Goal: Navigation & Orientation: Find specific page/section

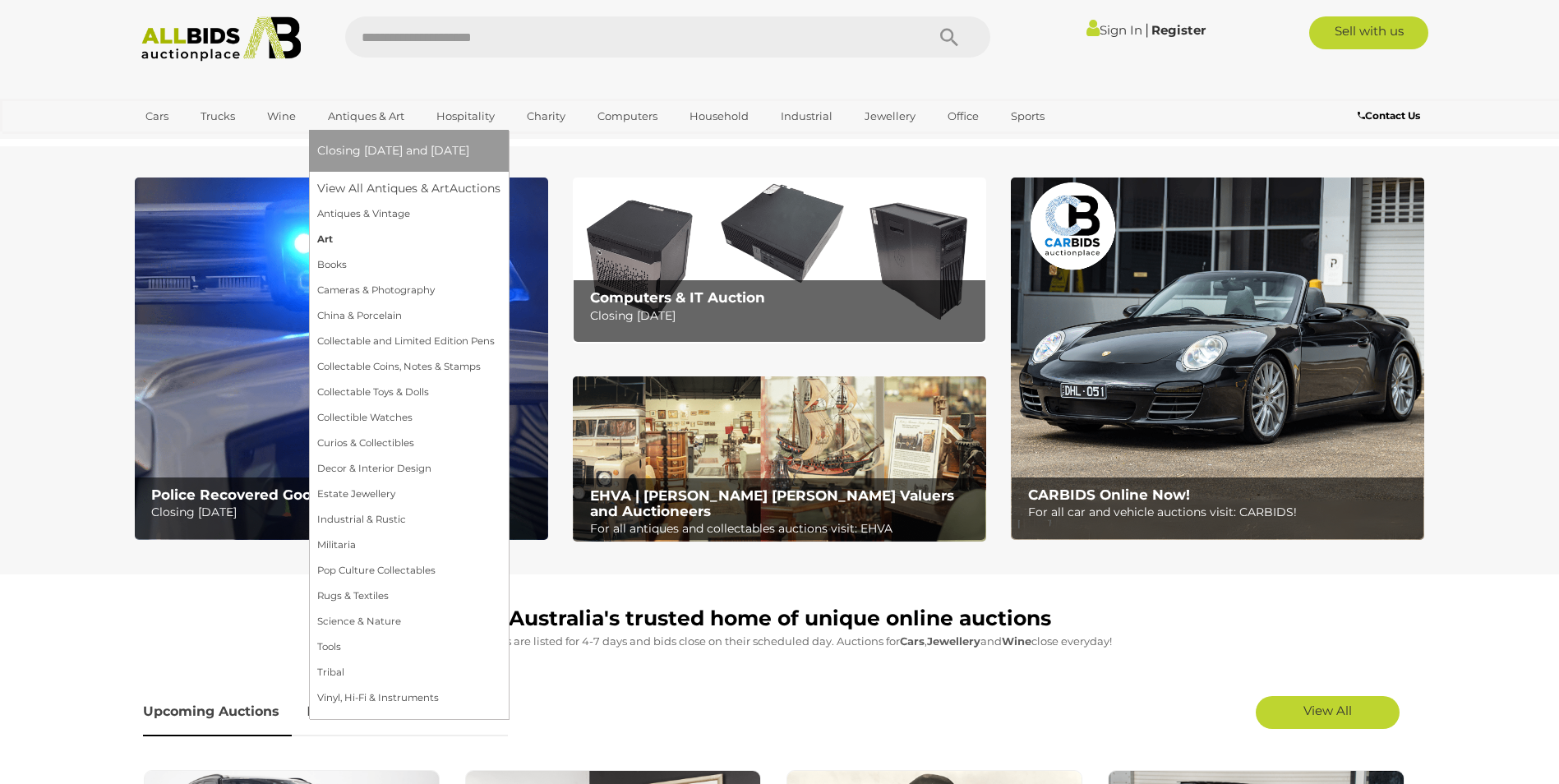
click at [321, 238] on link "Art" at bounding box center [408, 239] width 183 height 25
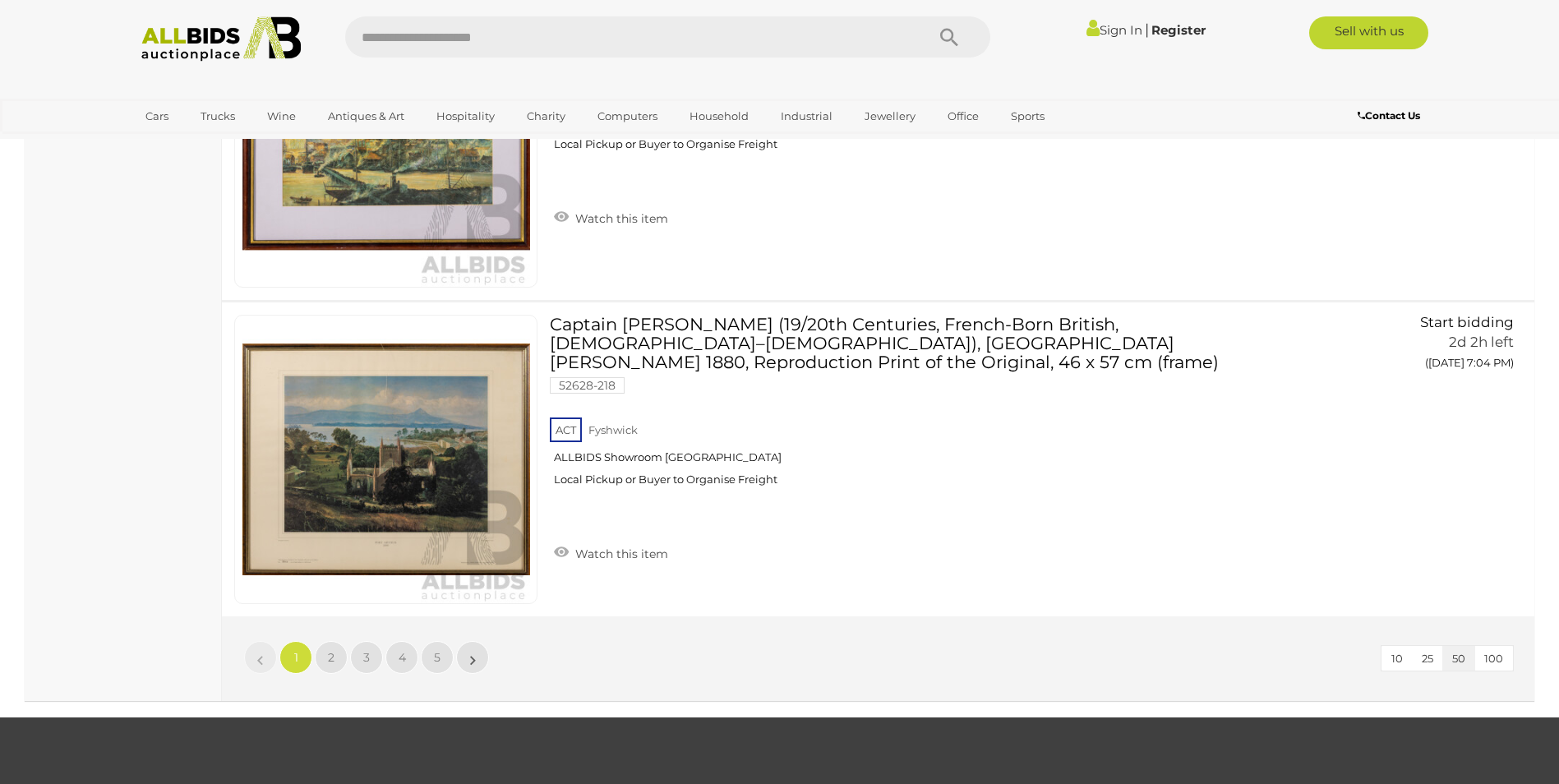
scroll to position [15527, 0]
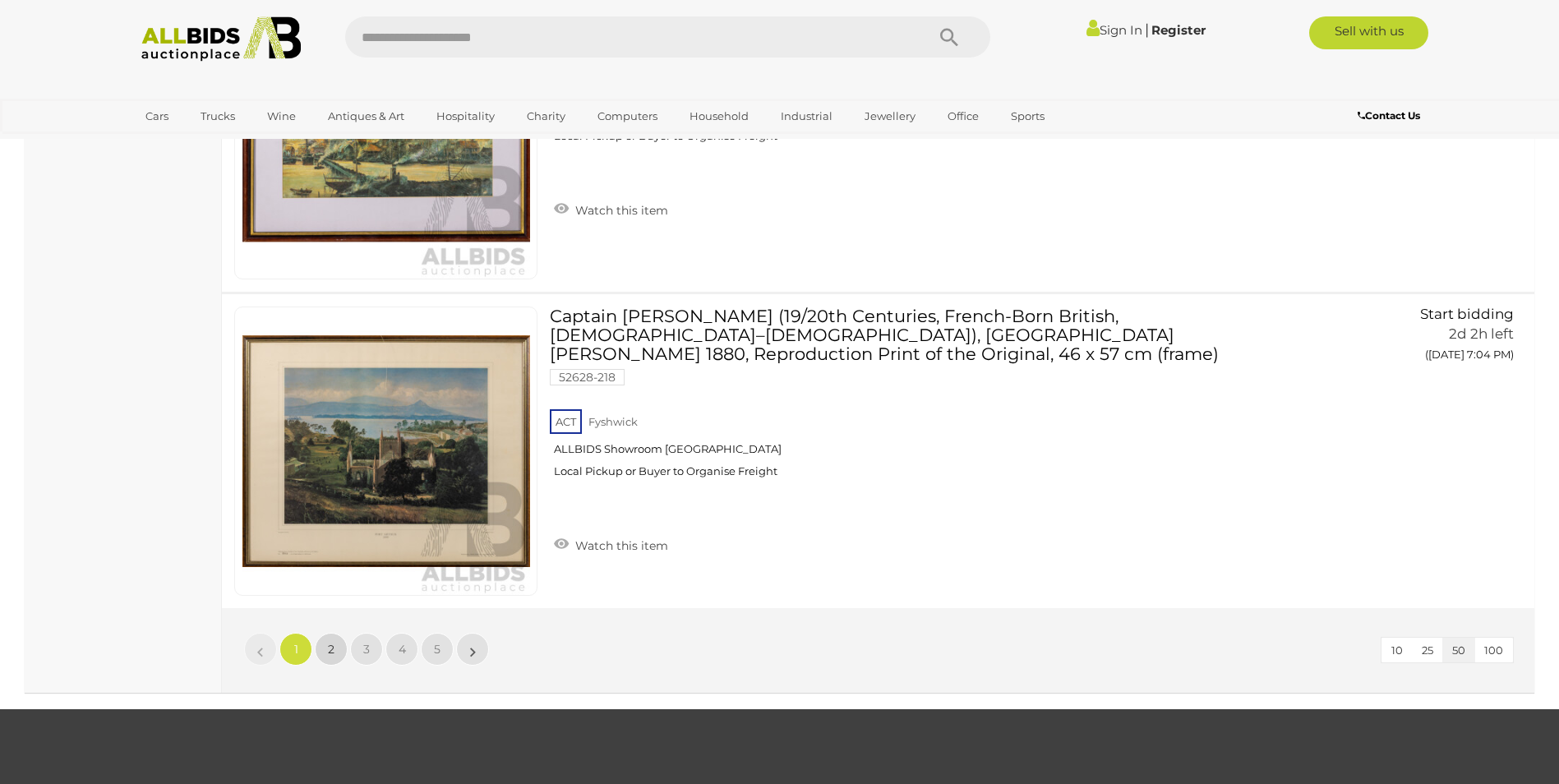
click at [333, 644] on span "2" at bounding box center [331, 649] width 7 height 15
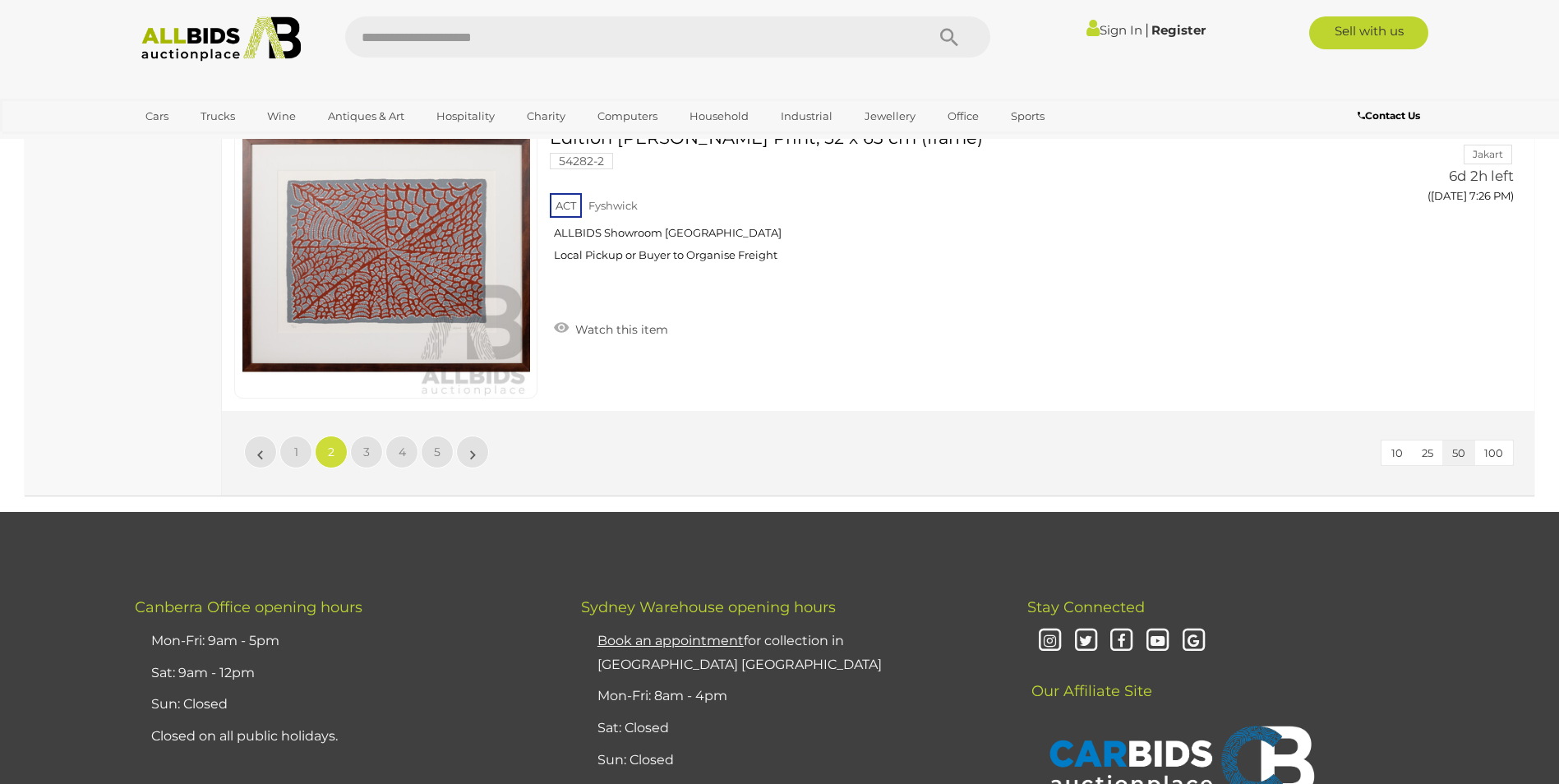
scroll to position [15847, 0]
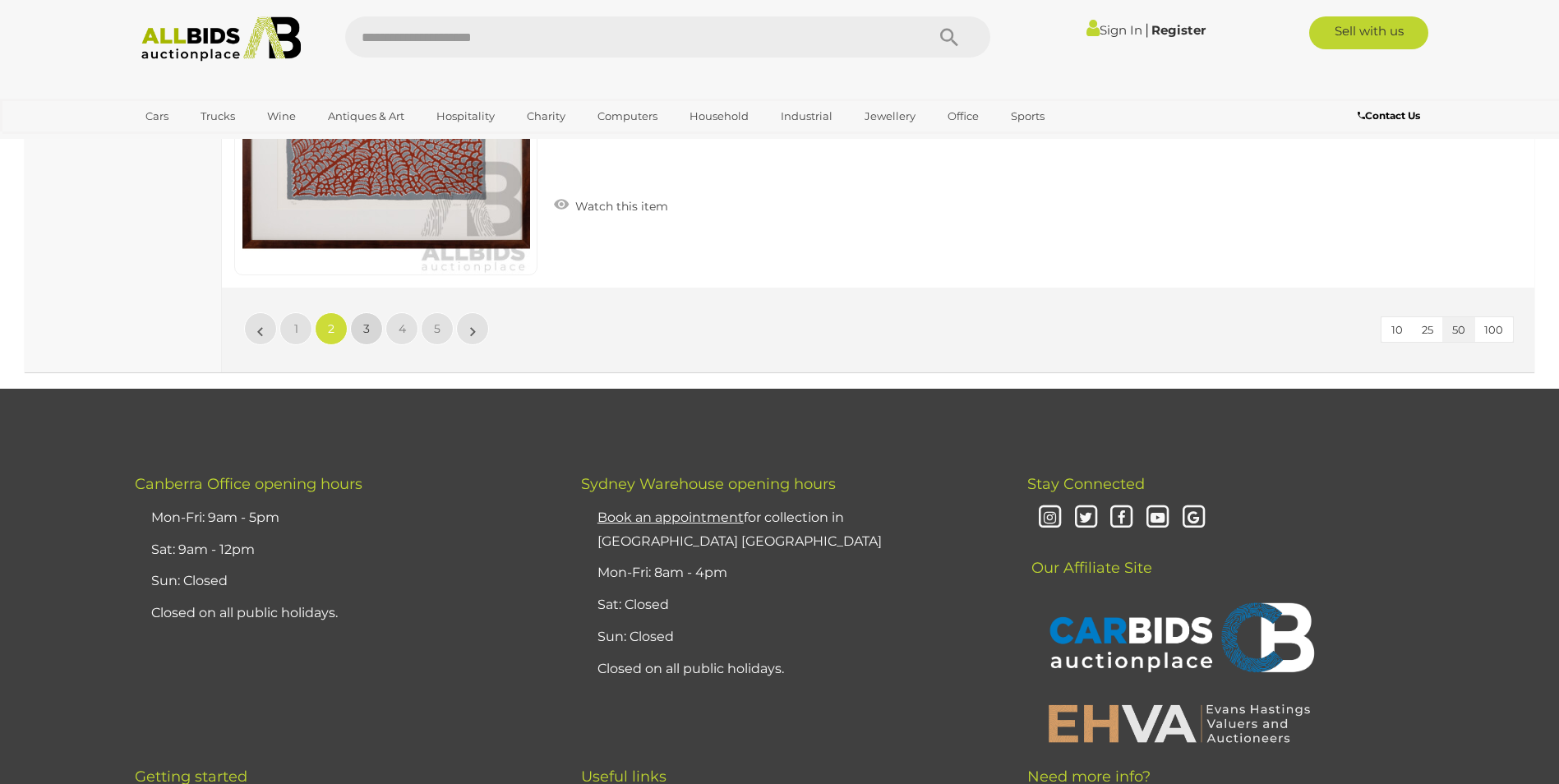
click at [360, 312] on link "3" at bounding box center [366, 328] width 33 height 33
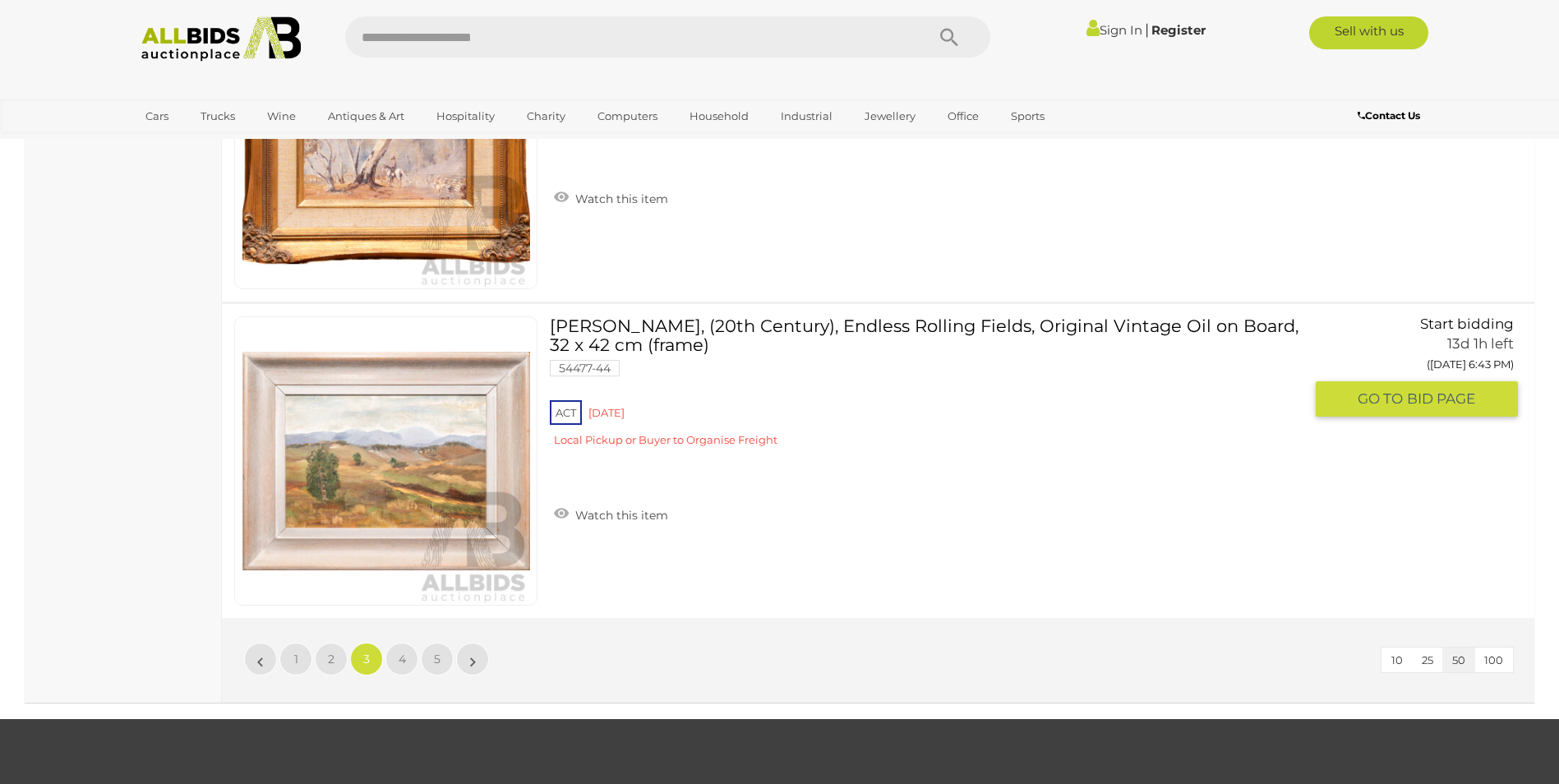
scroll to position [15518, 0]
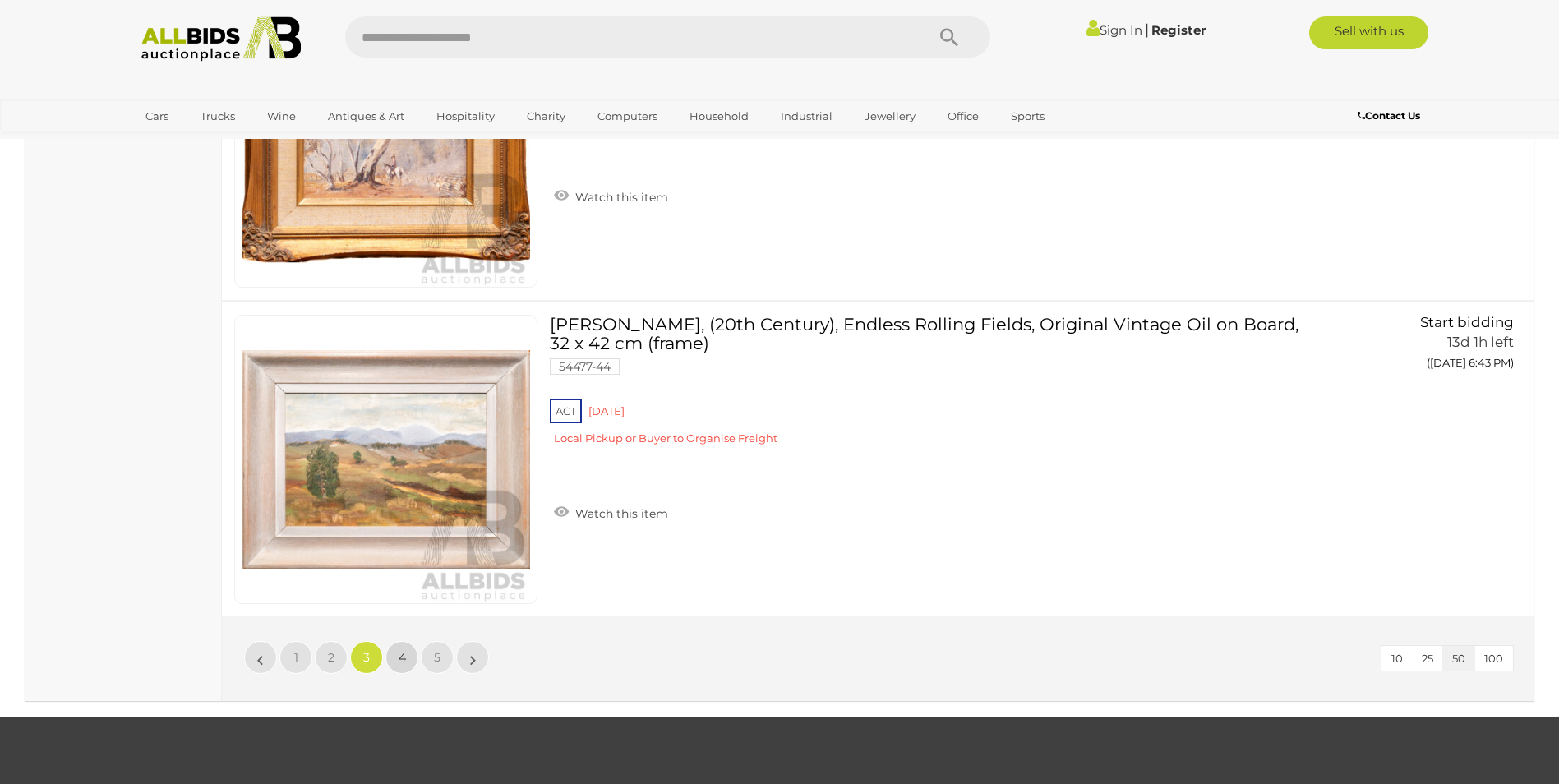
click at [401, 653] on span "4" at bounding box center [402, 658] width 7 height 15
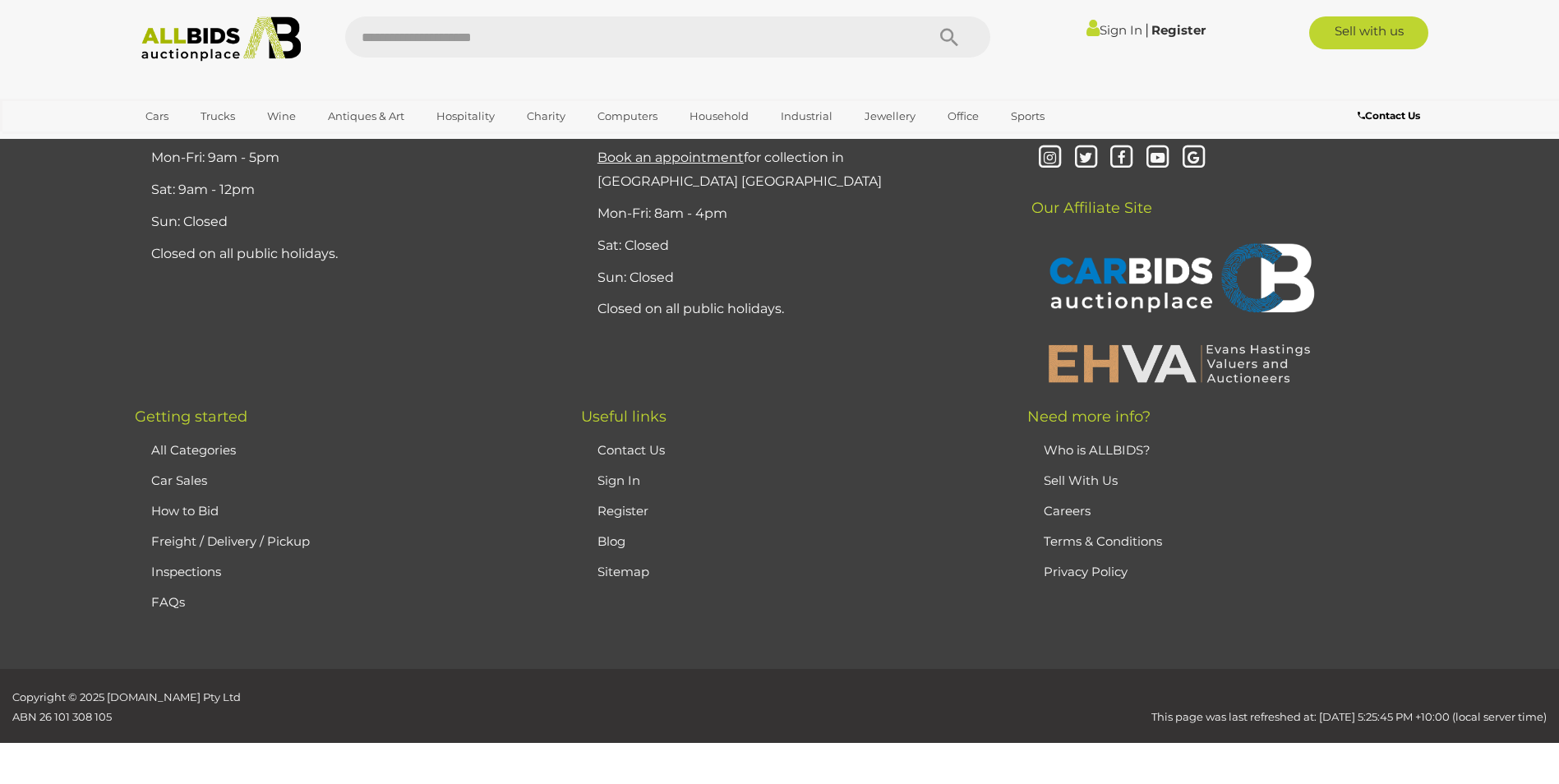
scroll to position [156, 0]
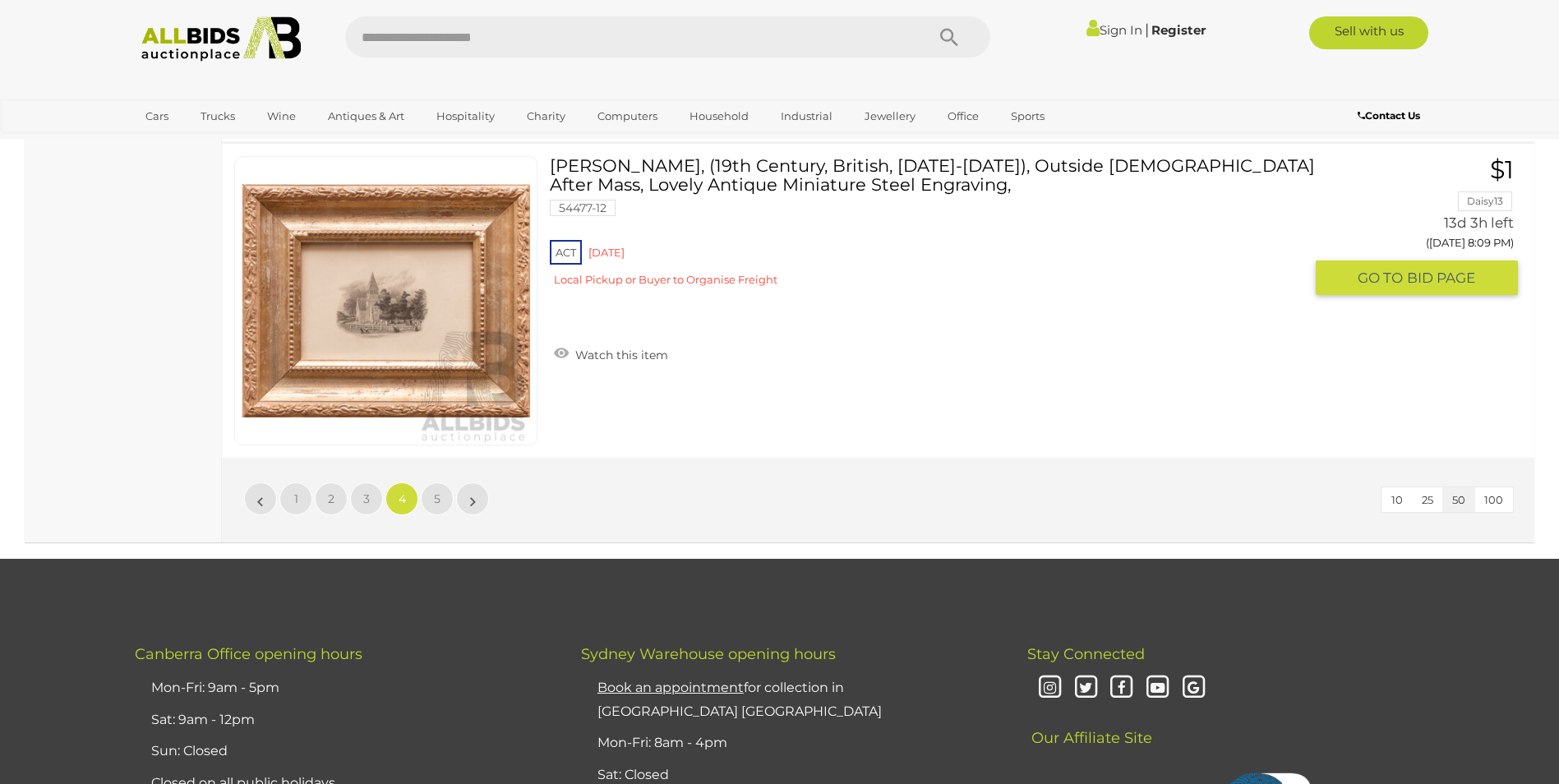
scroll to position [15683, 0]
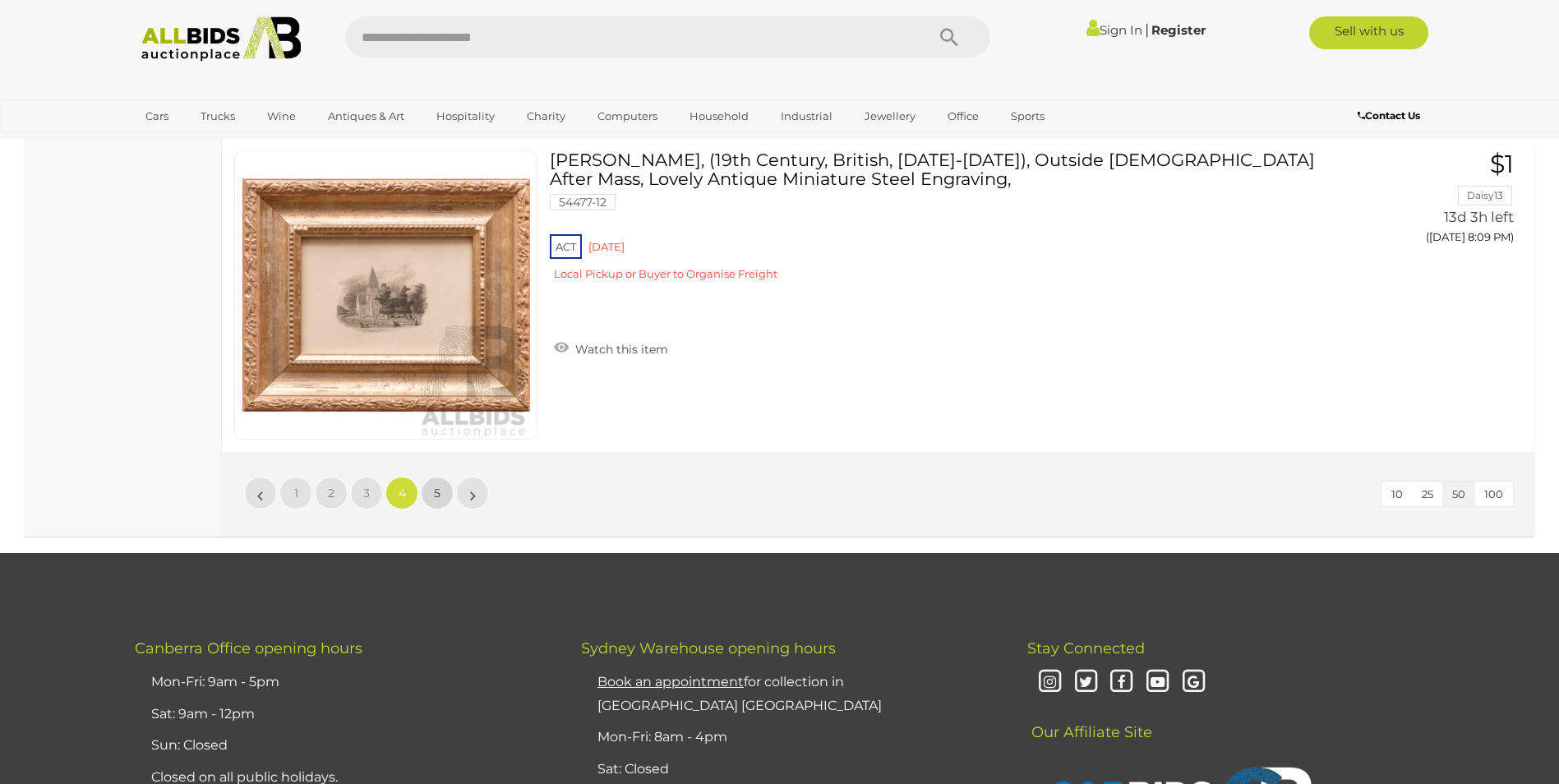
click at [439, 489] on span "5" at bounding box center [437, 493] width 7 height 15
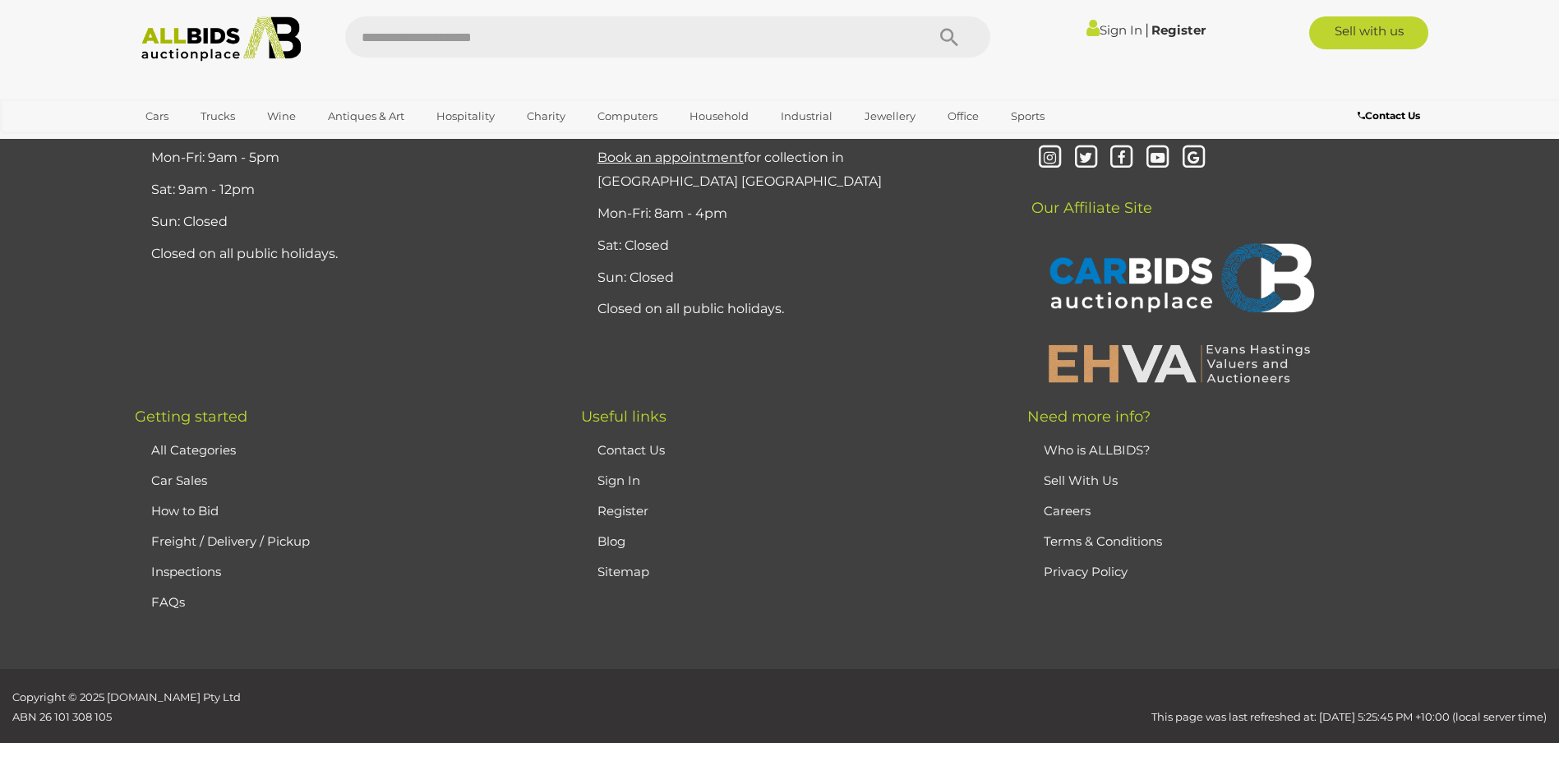
scroll to position [156, 0]
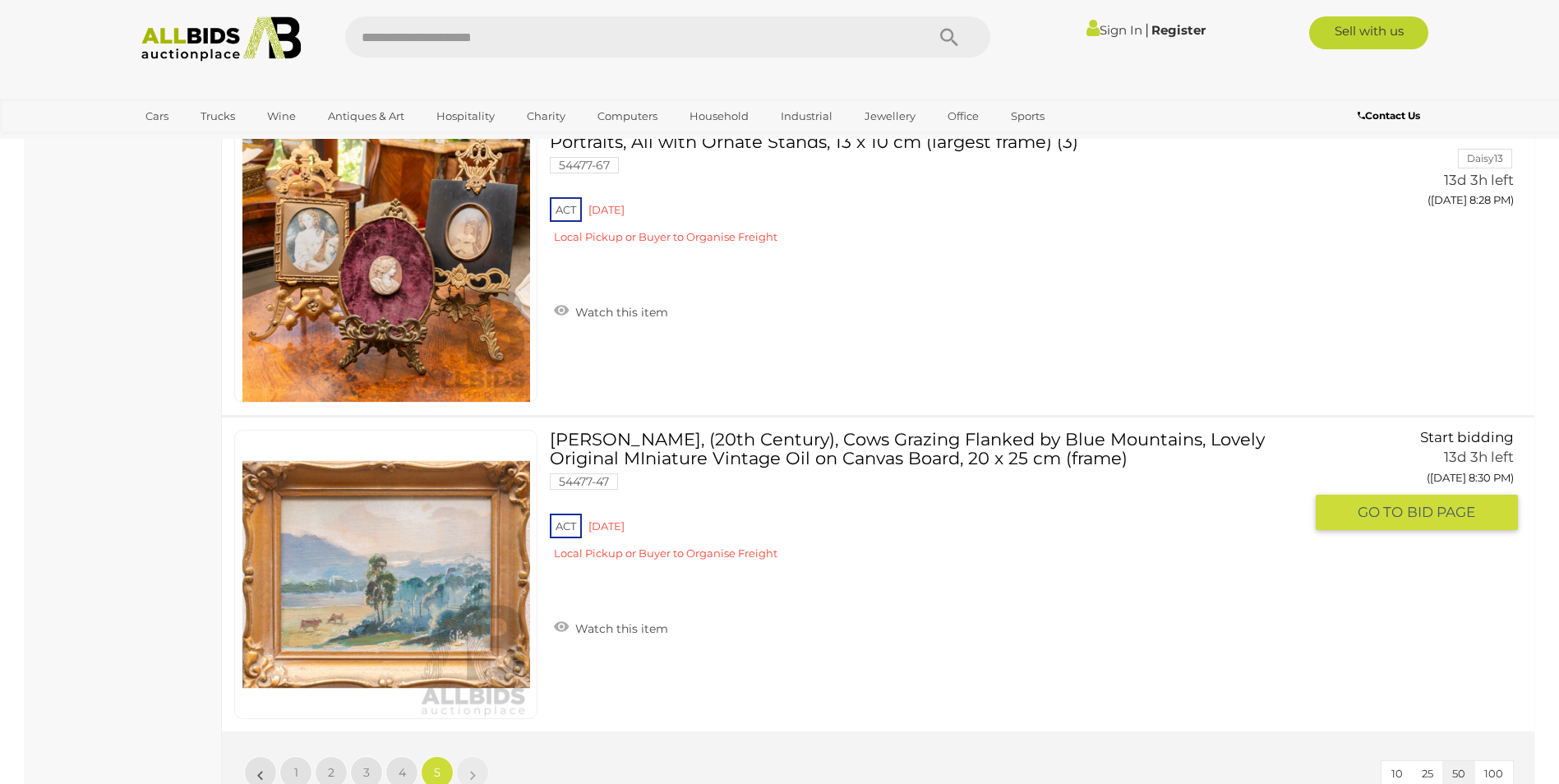
scroll to position [4182, 0]
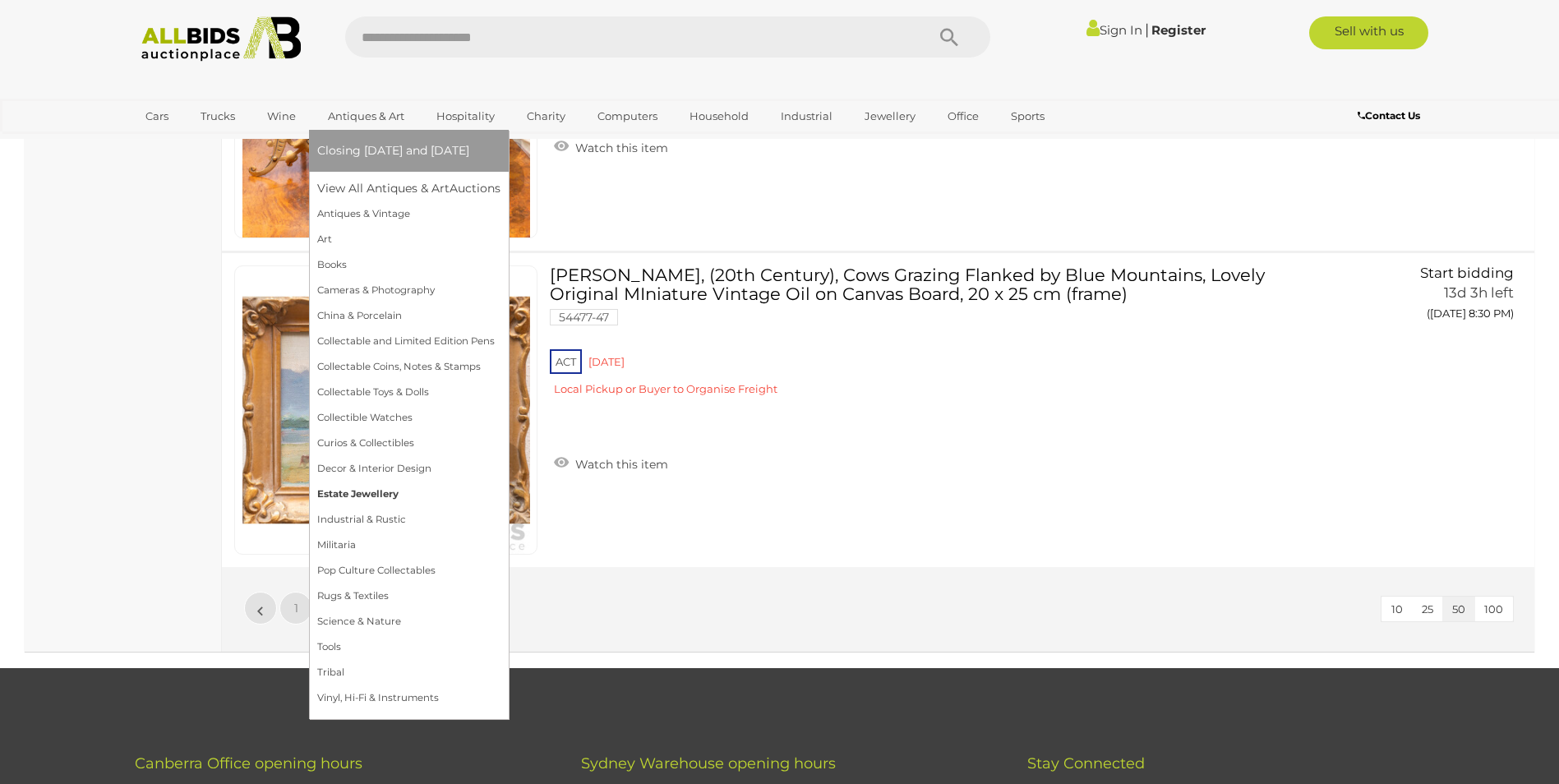
click at [338, 490] on link "Estate Jewellery" at bounding box center [408, 493] width 183 height 25
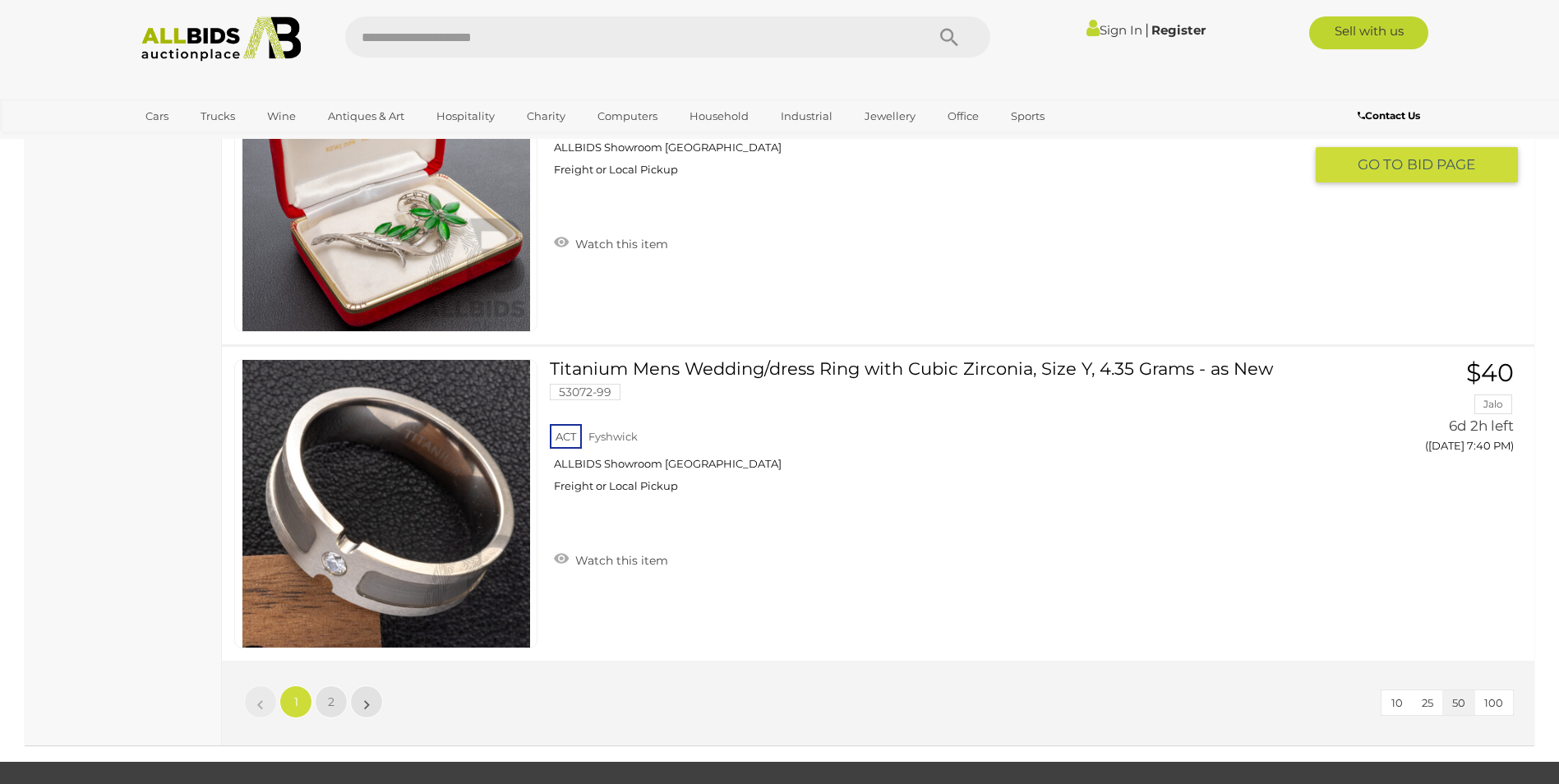
scroll to position [15445, 0]
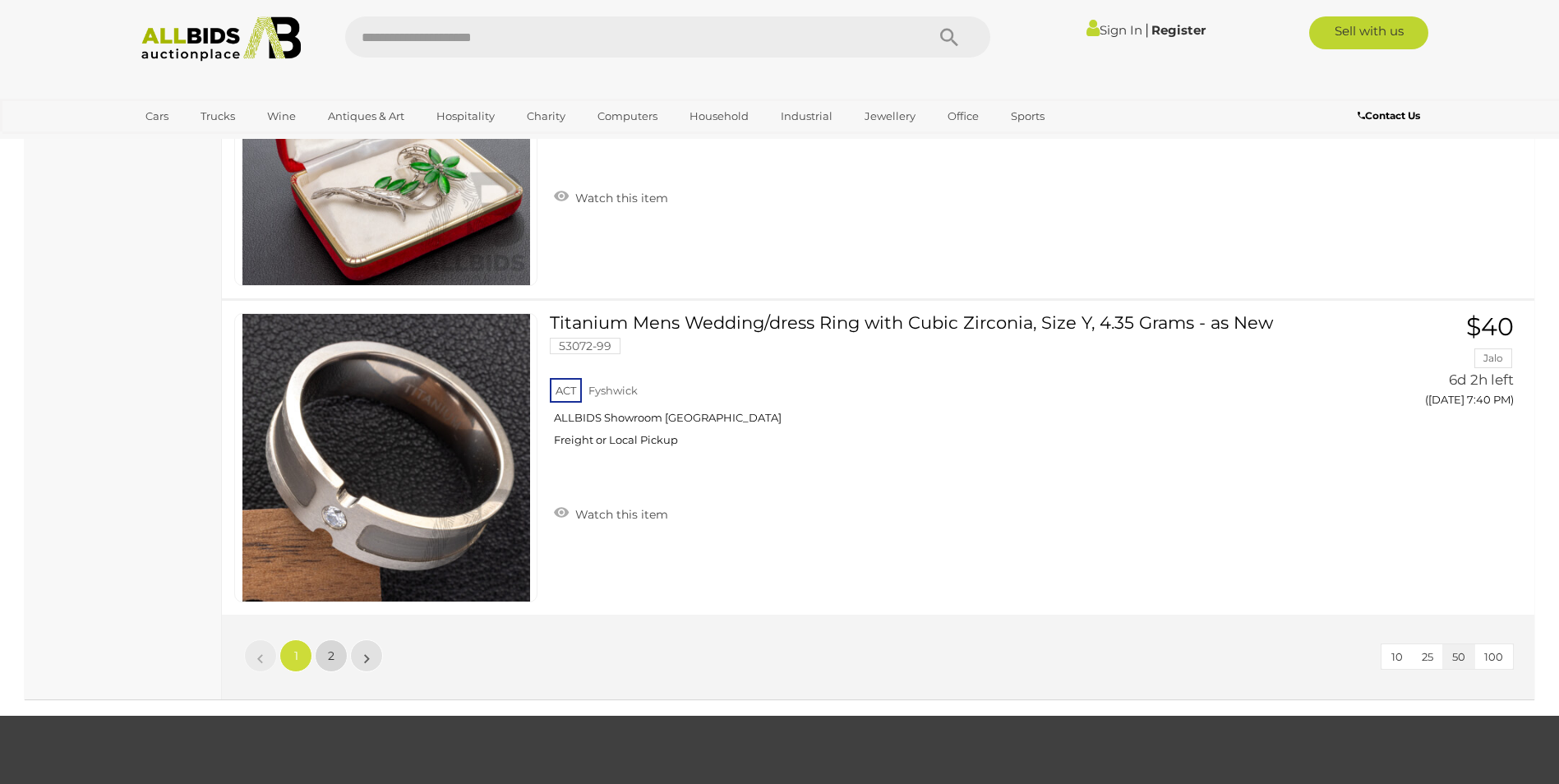
click at [331, 648] on span "2" at bounding box center [331, 656] width 7 height 15
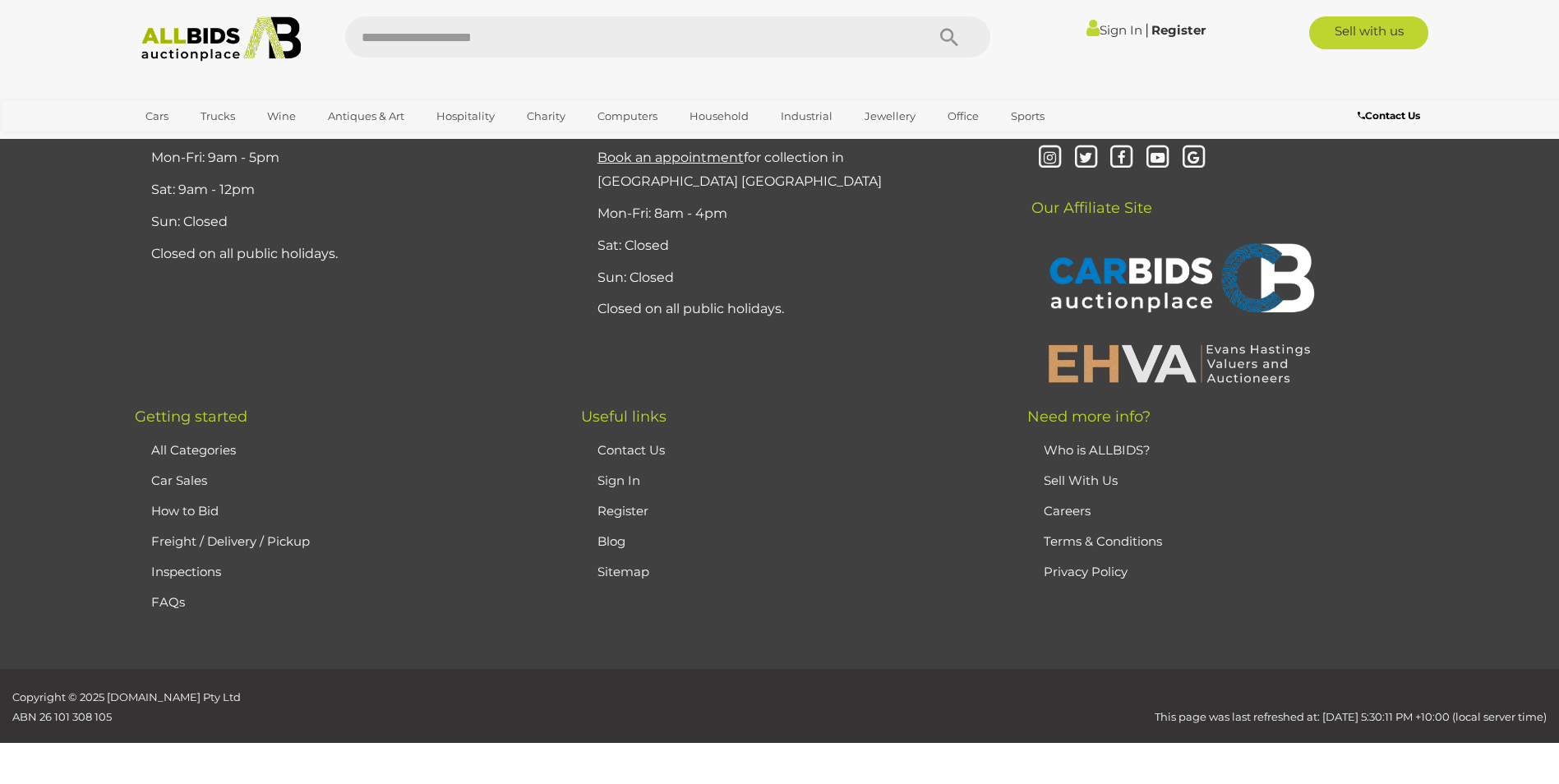
scroll to position [81, 0]
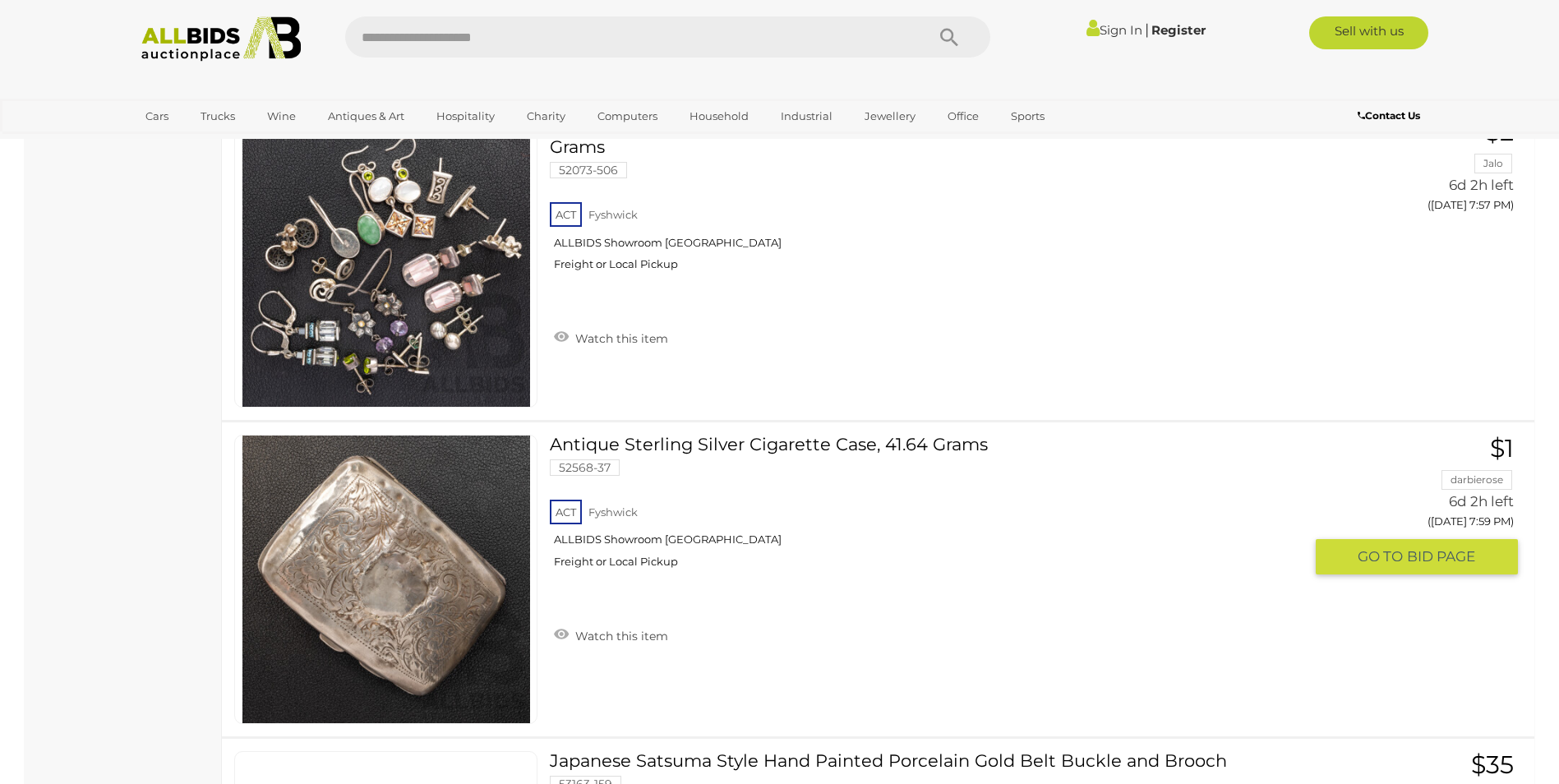
scroll to position [3449, 0]
